Goal: Navigation & Orientation: Find specific page/section

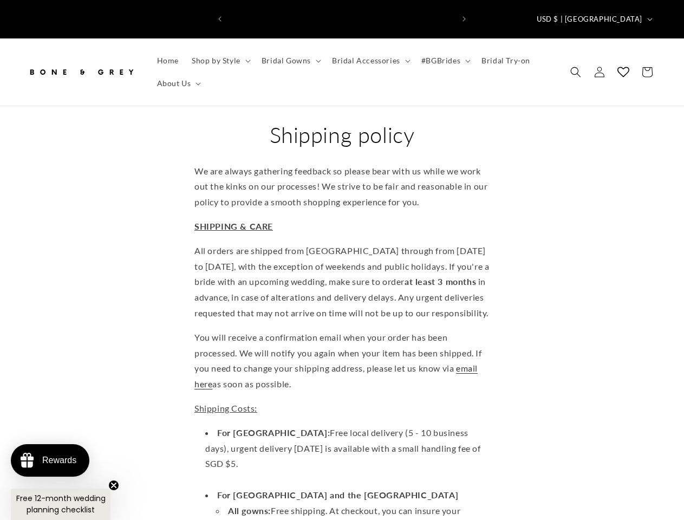
scroll to position [0, 450]
click at [220, 16] on icon "Previous announcement" at bounding box center [219, 18] width 3 height 5
click at [464, 16] on icon "Next announcement" at bounding box center [464, 18] width 3 height 5
click at [610, 14] on span "USD $ | [GEOGRAPHIC_DATA]" at bounding box center [590, 19] width 106 height 11
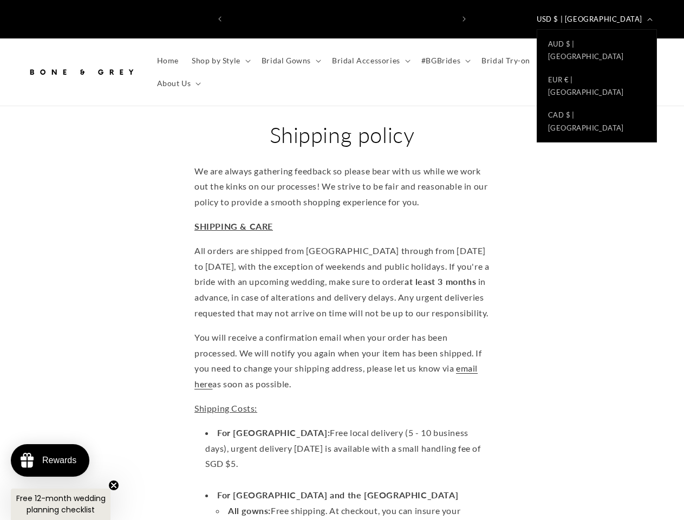
click at [219, 56] on span "Shop by Style" at bounding box center [216, 61] width 49 height 10
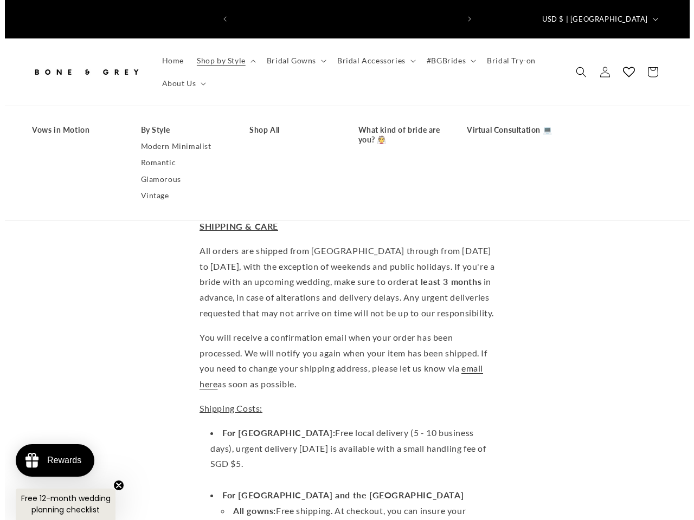
scroll to position [0, 0]
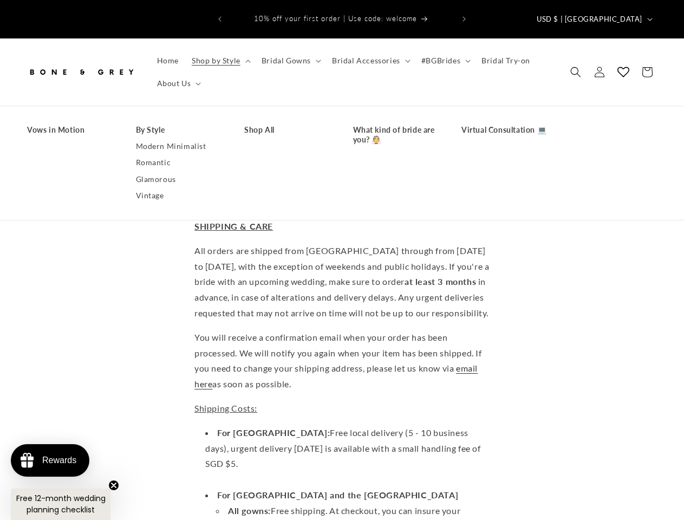
click at [289, 56] on span "Bridal Gowns" at bounding box center [286, 61] width 49 height 10
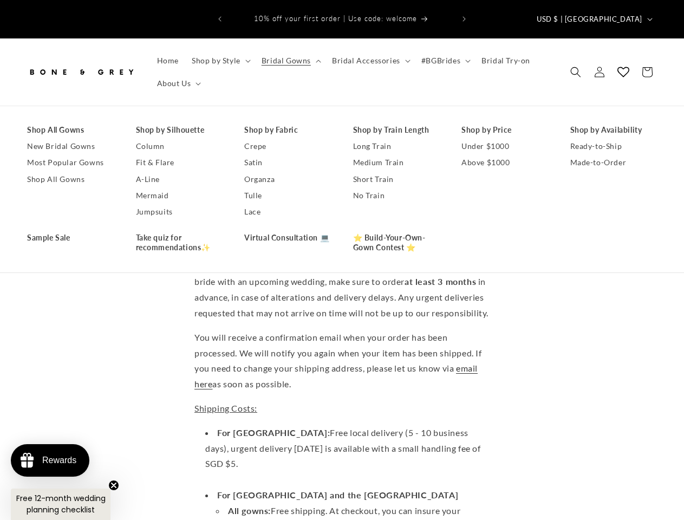
click at [368, 56] on span "Bridal Accessories" at bounding box center [366, 61] width 68 height 10
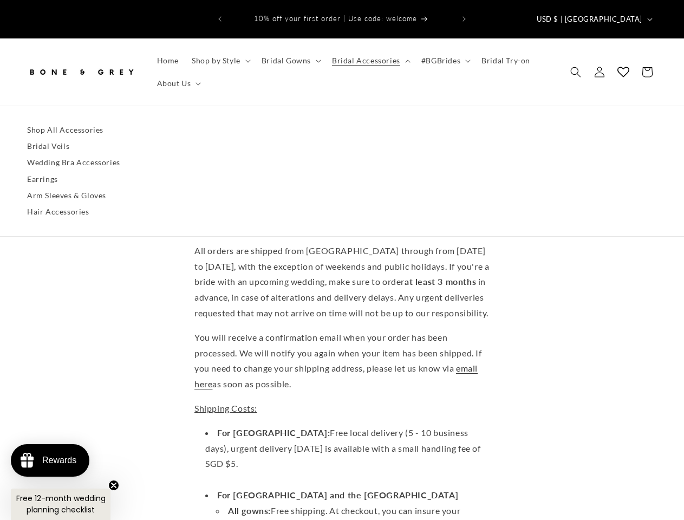
click at [442, 56] on span "#BGBrides" at bounding box center [441, 61] width 39 height 10
click at [178, 79] on span "About Us" at bounding box center [174, 84] width 34 height 10
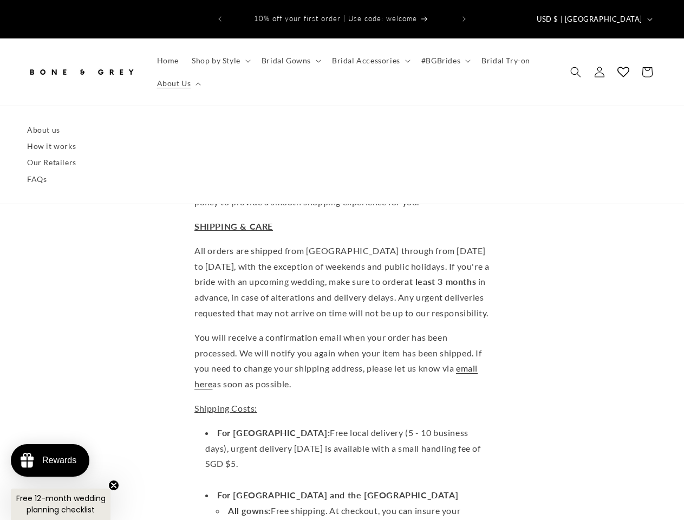
click at [576, 67] on icon "Search" at bounding box center [576, 72] width 11 height 11
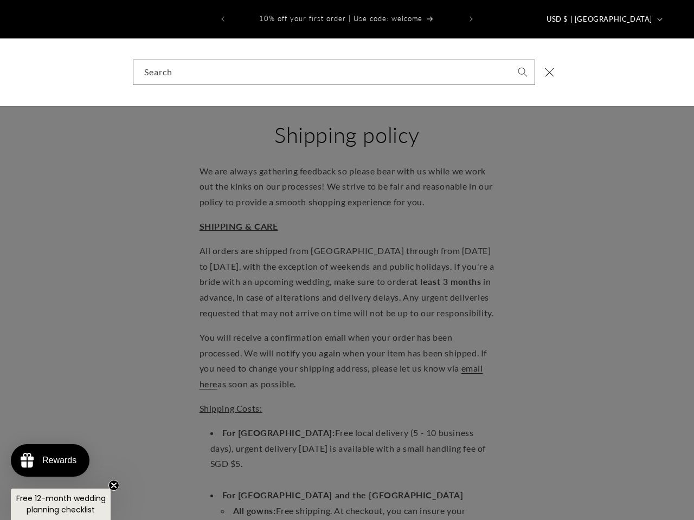
click at [577, 67] on div "Search" at bounding box center [347, 72] width 694 height 68
